Goal: Check status: Check status

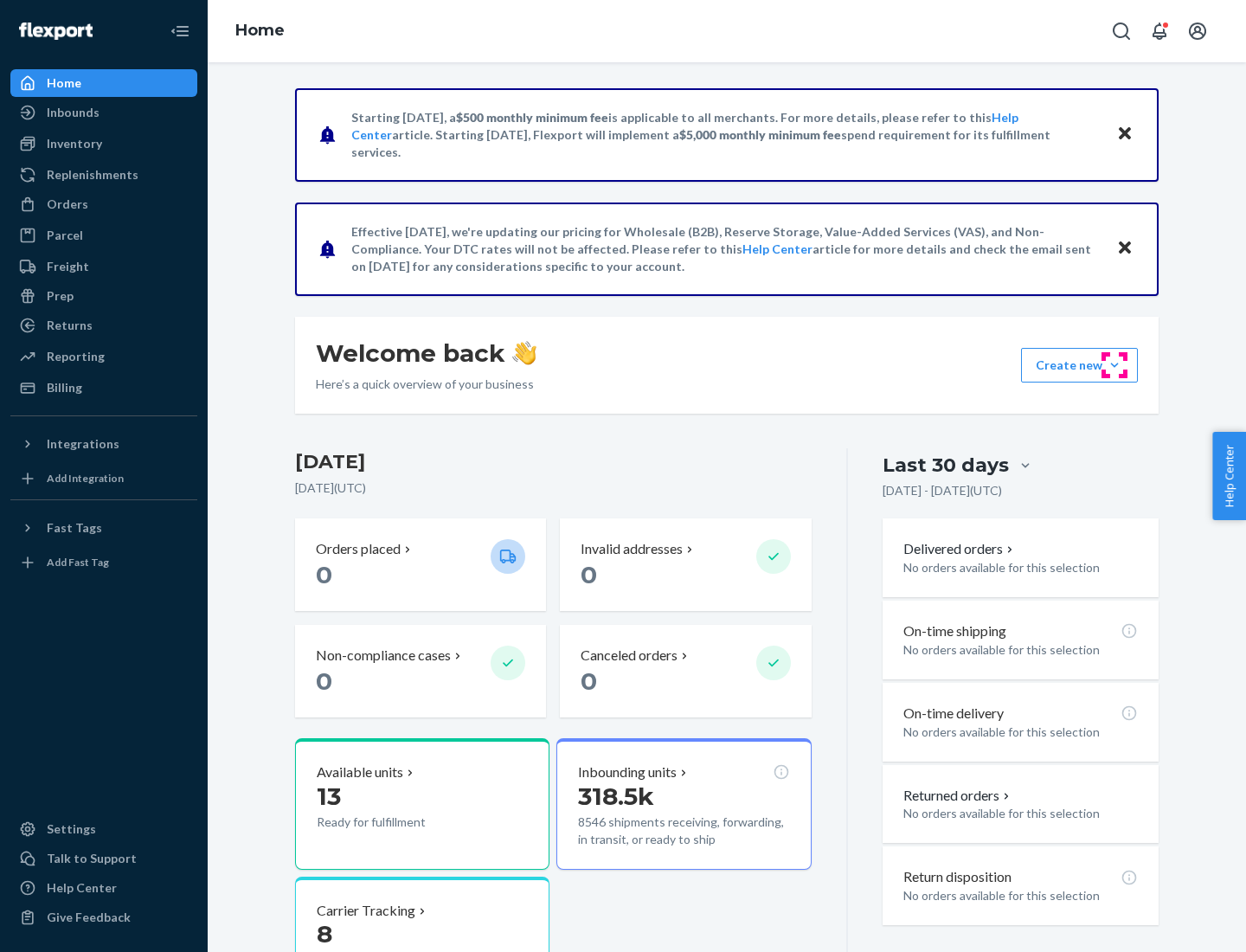
click at [1115, 365] on button "Create new Create new inbound Create new order Create new product" at bounding box center [1080, 365] width 117 height 35
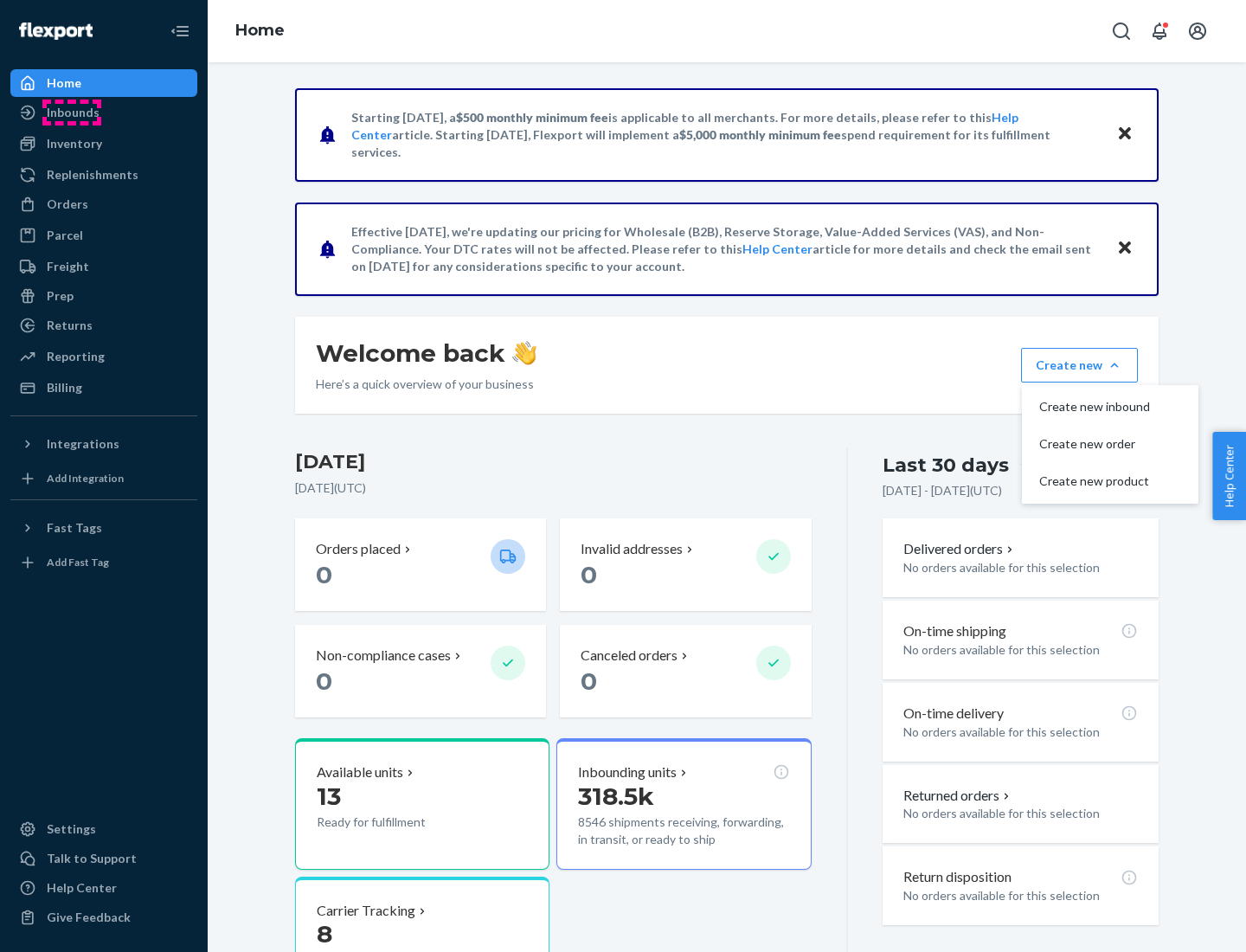
click at [72, 113] on div "Inbounds" at bounding box center [73, 113] width 52 height 17
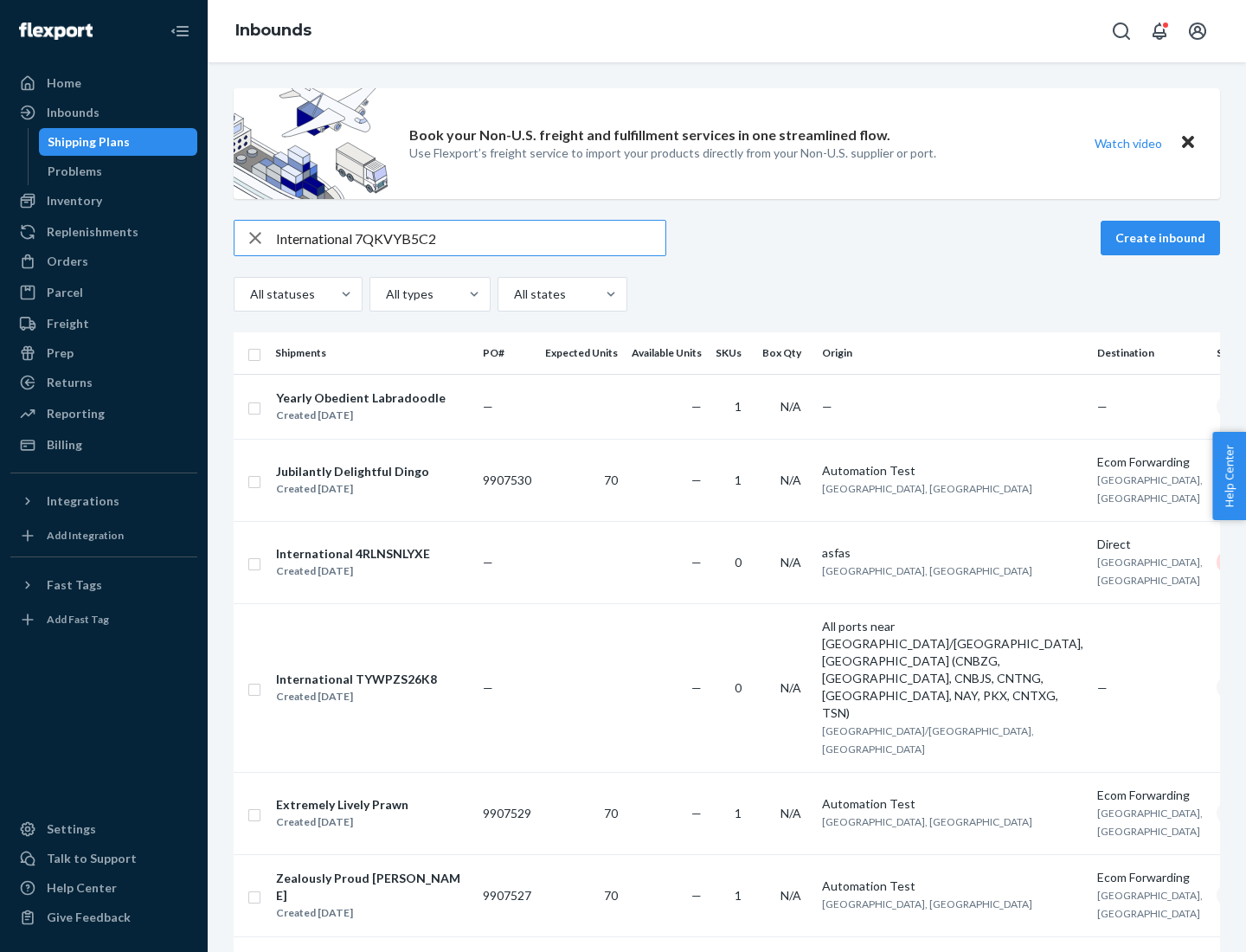
type input "International 7QKVYB5C29"
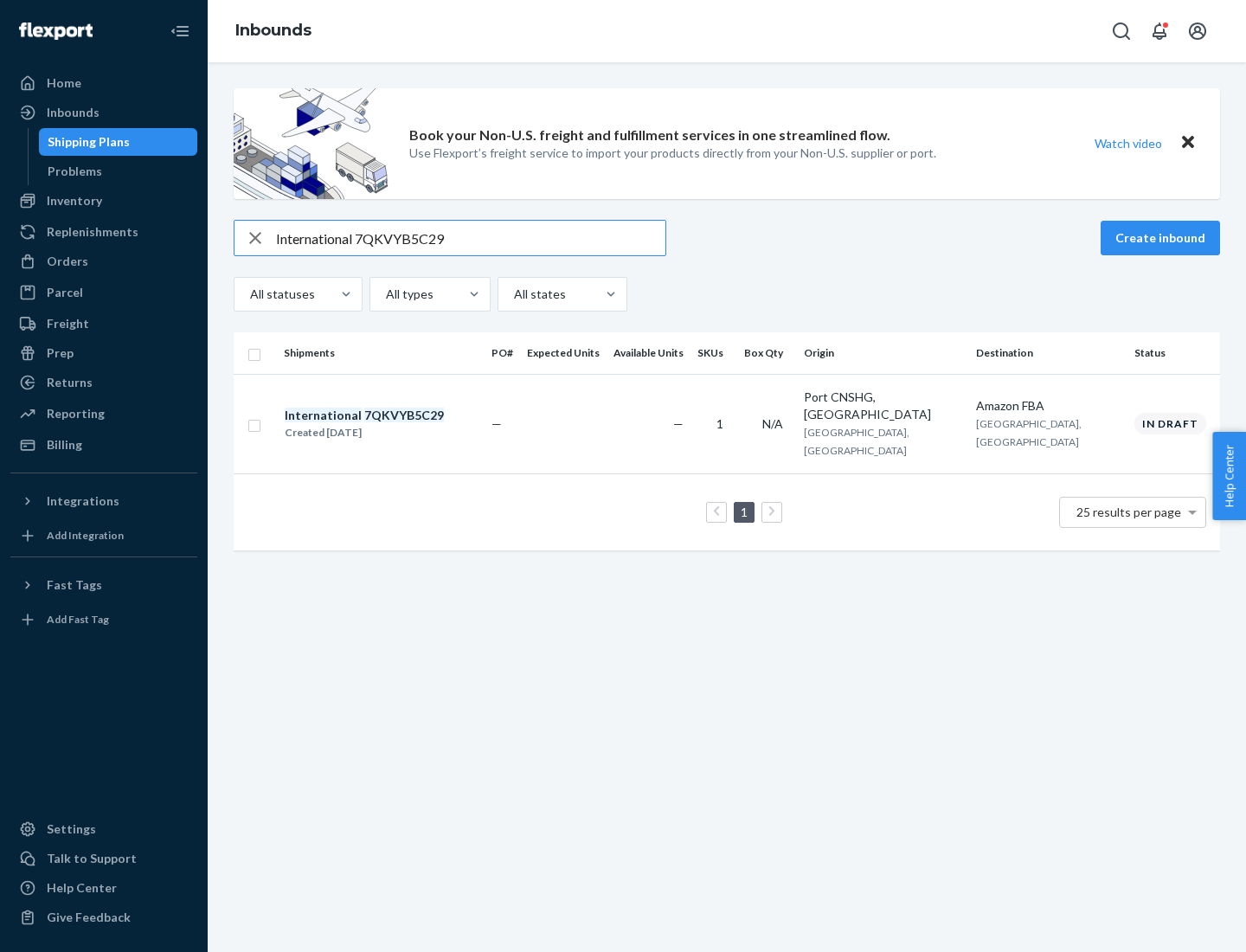
click at [393, 424] on div "Created [DATE]" at bounding box center [365, 433] width 159 height 17
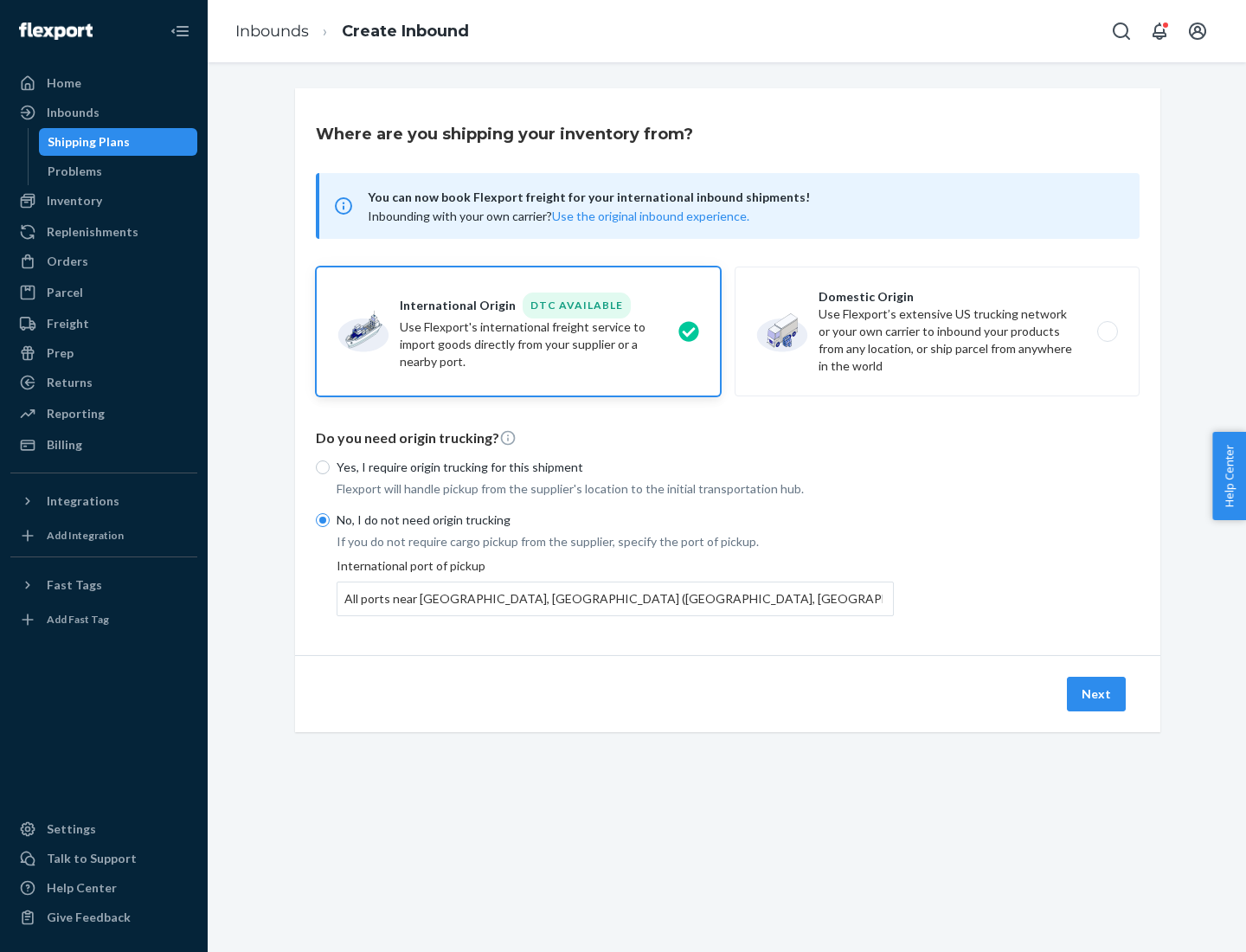
click at [1097, 693] on button "Next" at bounding box center [1096, 694] width 59 height 35
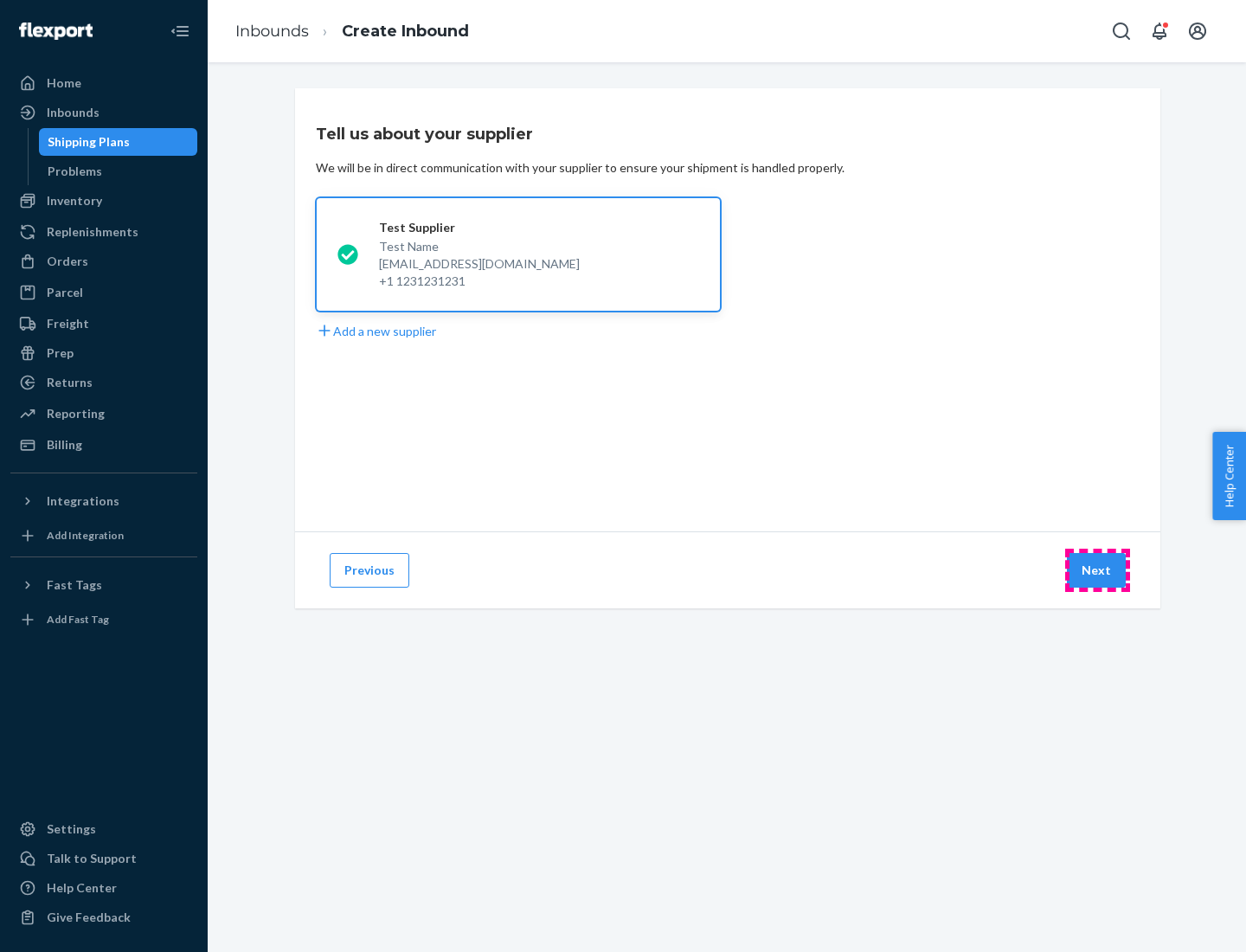
click at [1097, 570] on button "Next" at bounding box center [1096, 571] width 59 height 35
